Goal: Information Seeking & Learning: Understand process/instructions

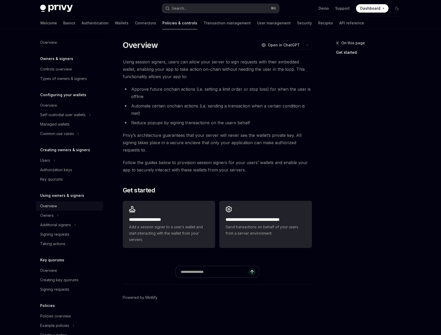
click at [57, 207] on div "Overview" at bounding box center [70, 206] width 60 height 6
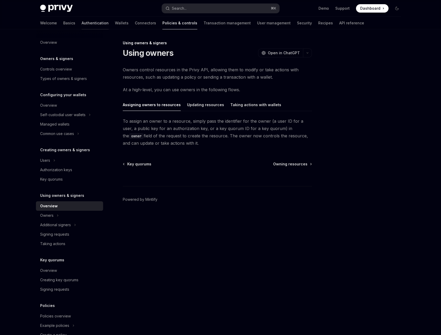
click at [82, 25] on link "Authentication" at bounding box center [95, 23] width 27 height 13
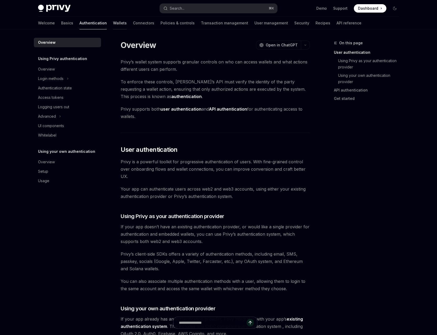
click at [113, 25] on link "Wallets" at bounding box center [120, 23] width 14 height 13
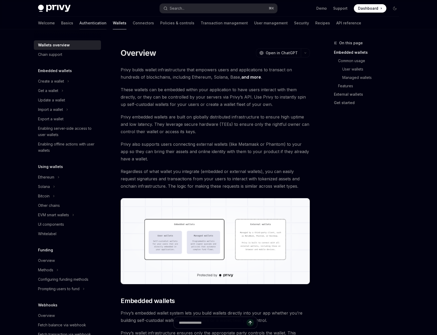
click at [79, 26] on link "Authentication" at bounding box center [92, 23] width 27 height 13
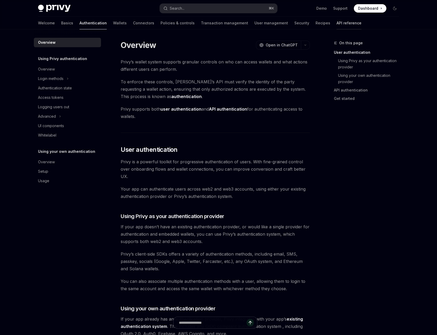
click at [337, 24] on link "API reference" at bounding box center [349, 23] width 25 height 13
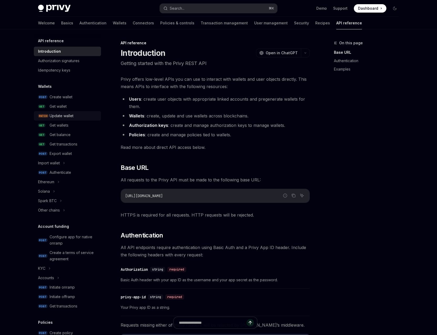
click at [80, 118] on div "Update wallet" at bounding box center [74, 116] width 48 height 6
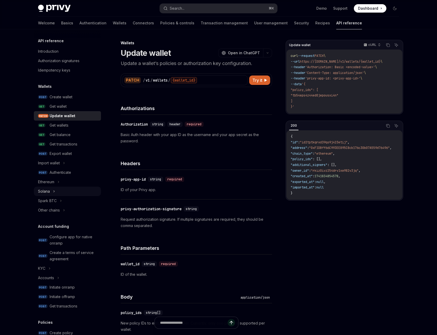
click at [61, 193] on div "Solana" at bounding box center [67, 191] width 67 height 9
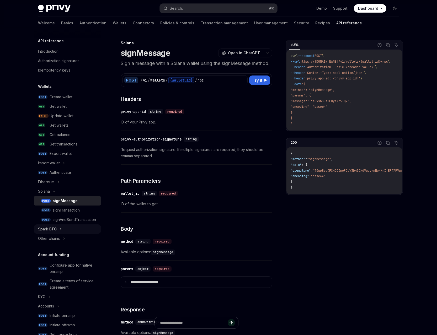
click at [54, 231] on div "Spark BTC" at bounding box center [47, 229] width 19 height 6
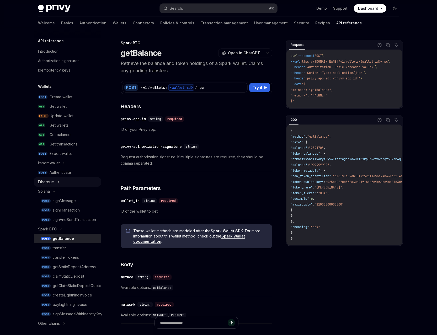
click at [63, 180] on div "Ethereum" at bounding box center [67, 181] width 67 height 9
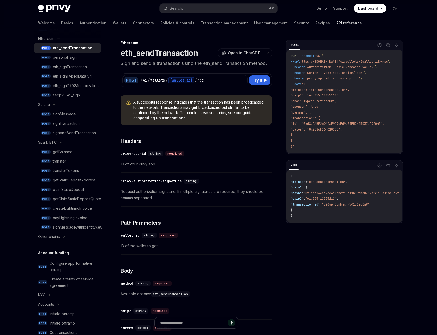
scroll to position [161, 0]
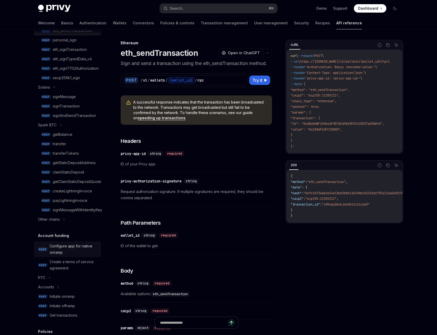
click at [71, 249] on div "Configure app for native onramp" at bounding box center [74, 249] width 48 height 13
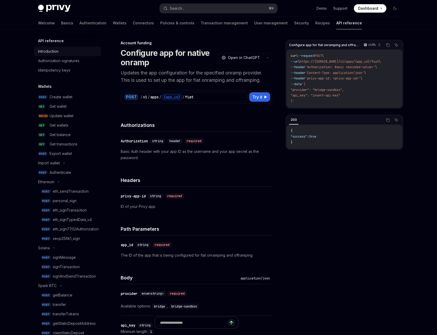
click at [50, 50] on div "Introduction" at bounding box center [48, 51] width 20 height 6
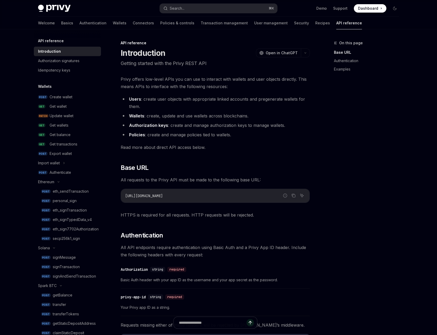
click at [104, 24] on div "Welcome Basics Authentication Wallets Connectors Policies & controls Transactio…" at bounding box center [200, 23] width 324 height 13
click at [53, 8] on img at bounding box center [54, 8] width 33 height 7
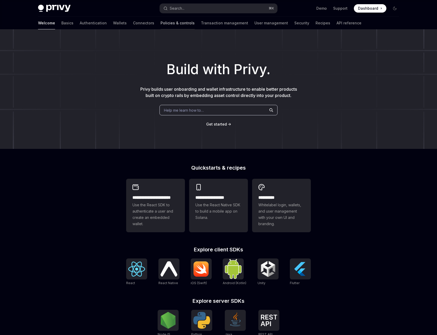
click at [161, 24] on link "Policies & controls" at bounding box center [178, 23] width 34 height 13
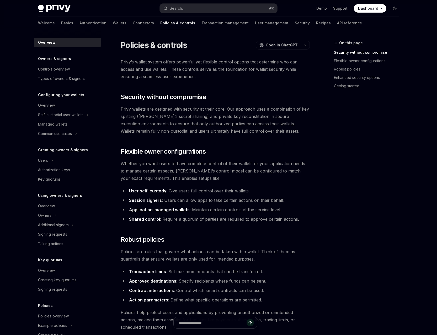
click at [85, 23] on div "Welcome Basics Authentication Wallets Connectors Policies & controls Transactio…" at bounding box center [200, 23] width 324 height 13
click at [52, 24] on div "Welcome Basics Authentication Wallets Connectors Policies & controls Transactio…" at bounding box center [200, 23] width 324 height 13
click at [50, 24] on div "Welcome Basics Authentication Wallets Connectors Policies & controls Transactio…" at bounding box center [200, 23] width 324 height 13
click at [61, 24] on link "Basics" at bounding box center [67, 23] width 12 height 13
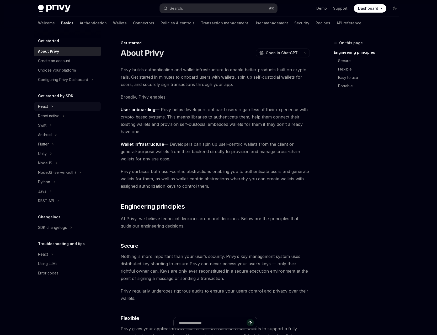
click at [63, 105] on div "React" at bounding box center [67, 106] width 67 height 9
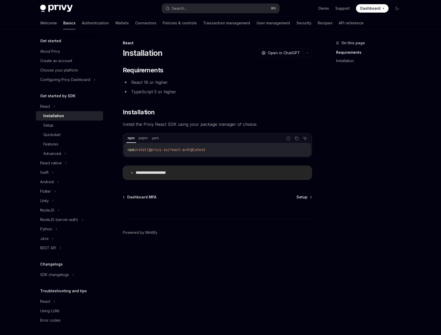
click at [138, 173] on p "**********" at bounding box center [157, 172] width 43 height 5
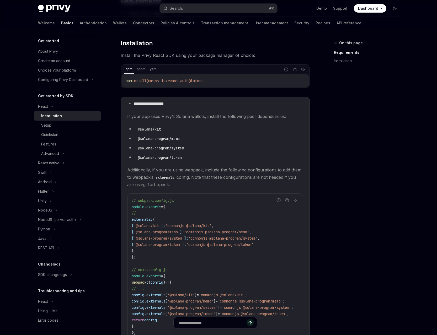
scroll to position [63, 0]
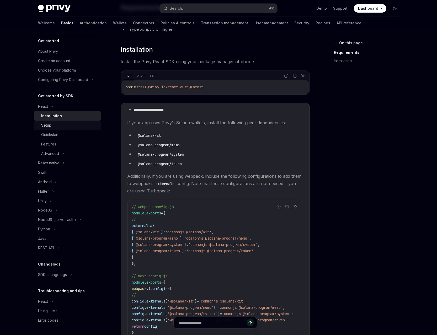
click at [56, 127] on div "Setup" at bounding box center [69, 125] width 57 height 6
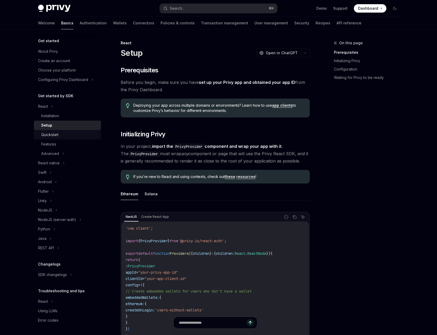
click at [57, 134] on div "Quickstart" at bounding box center [49, 135] width 17 height 6
type textarea "*"
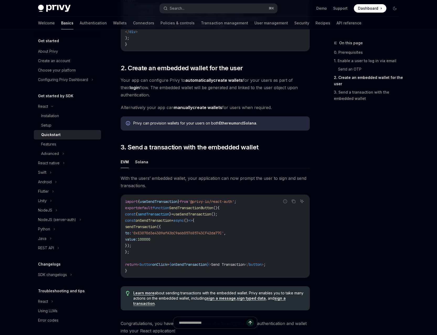
scroll to position [387, 0]
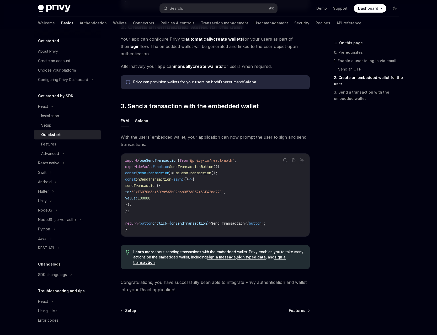
click at [364, 9] on span "Dashboard" at bounding box center [368, 8] width 20 height 5
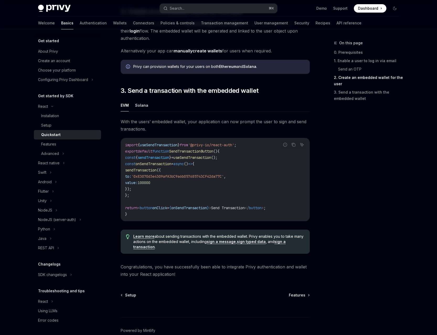
scroll to position [433, 0]
